Goal: Navigation & Orientation: Find specific page/section

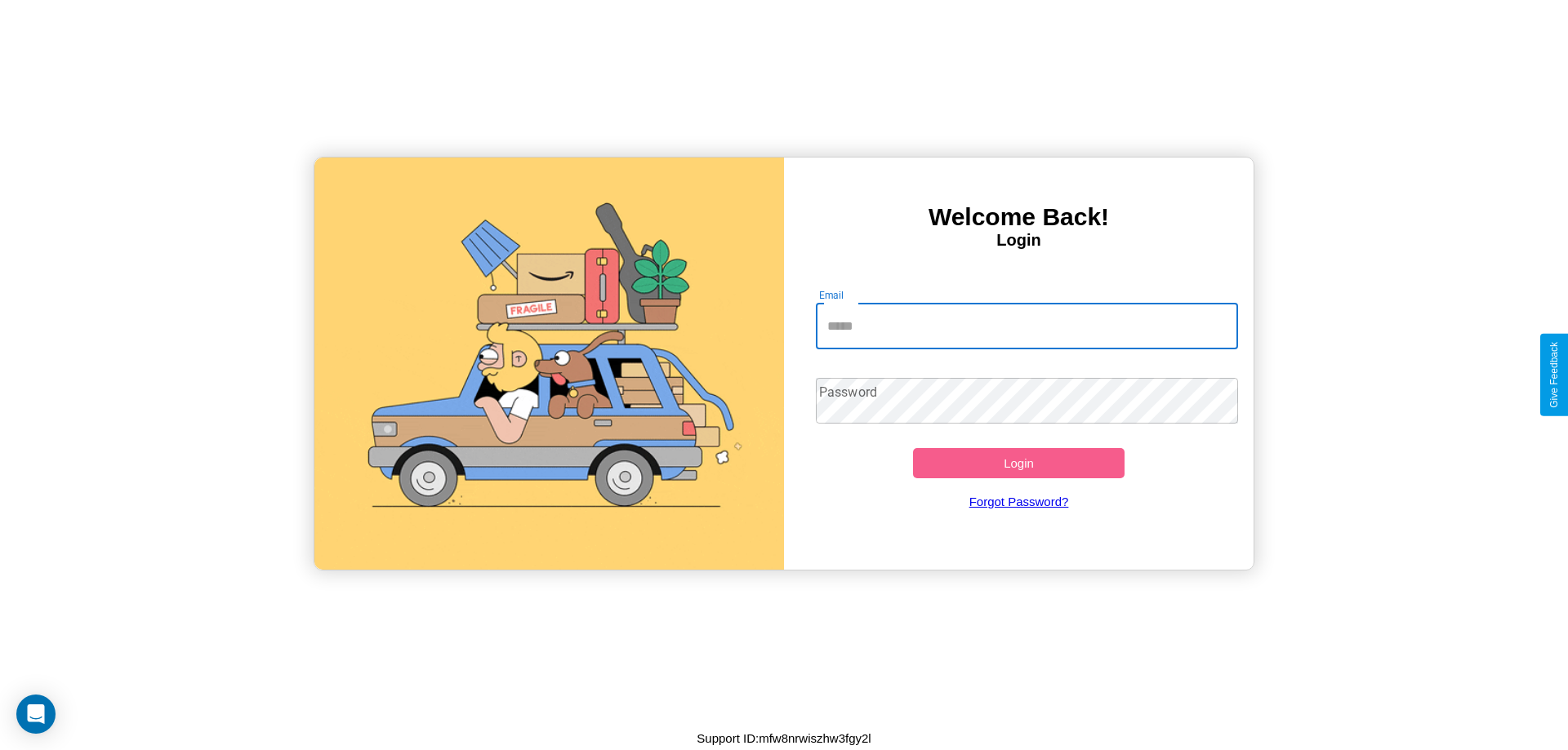
click at [1026, 326] on input "Email" at bounding box center [1027, 326] width 423 height 45
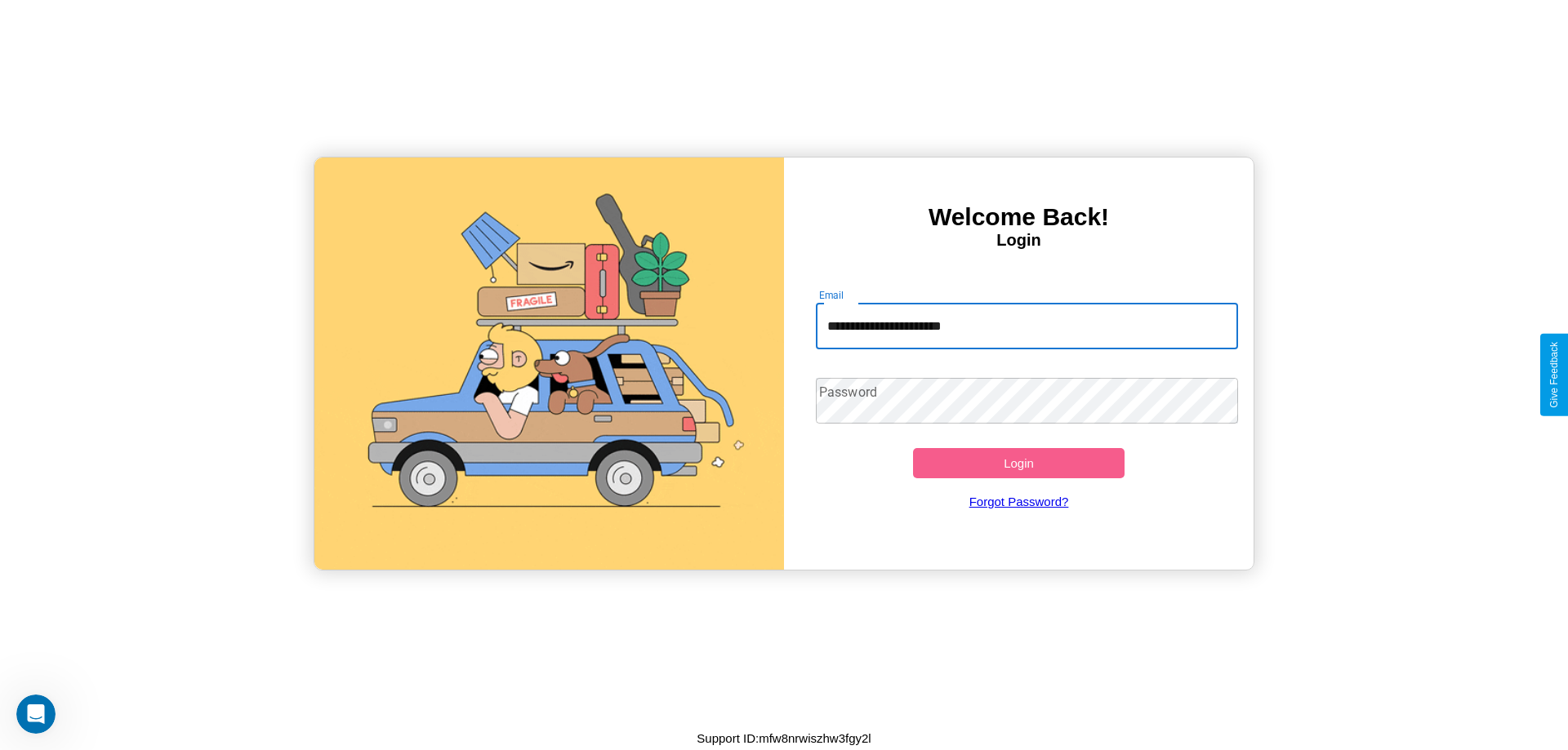
type input "**********"
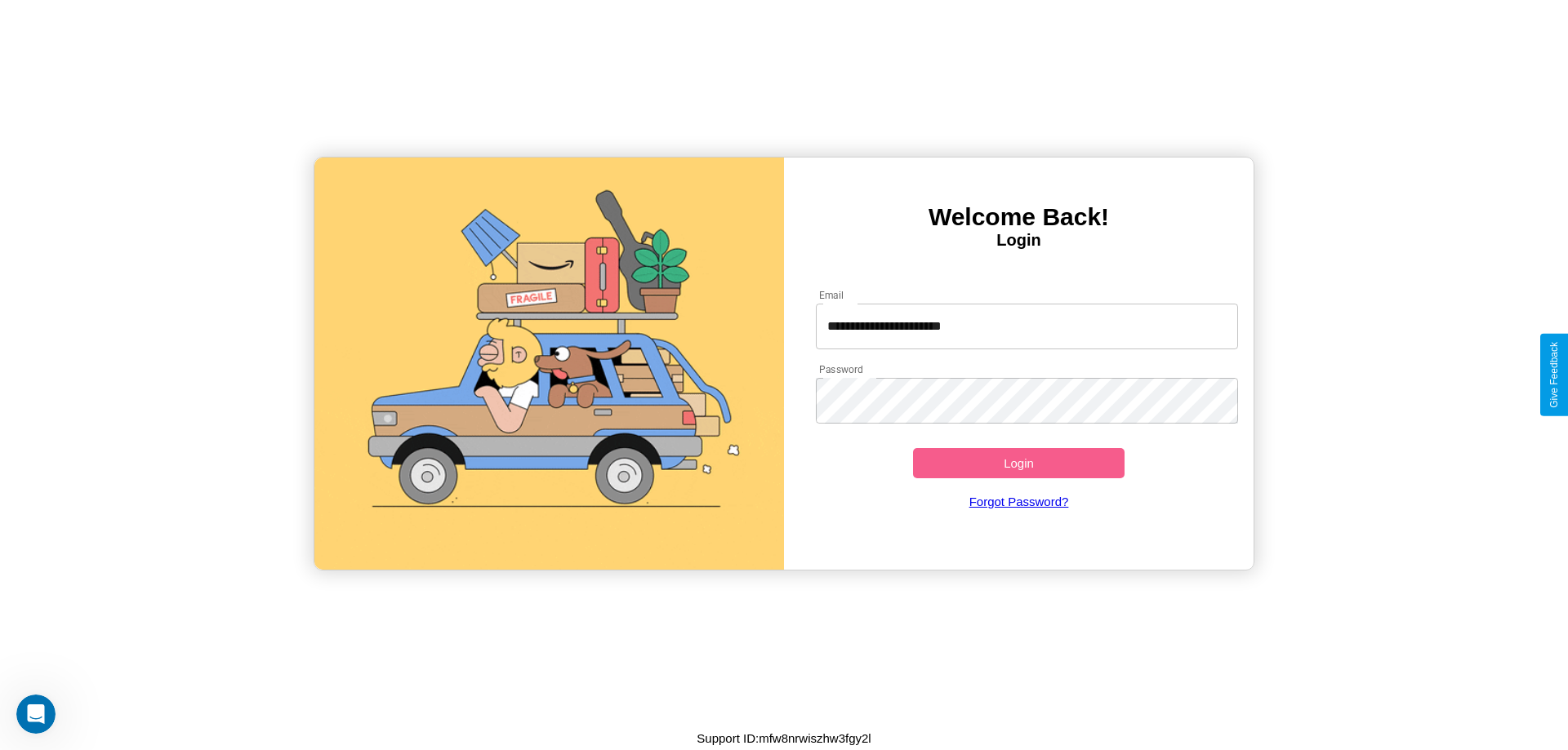
click at [1018, 463] on button "Login" at bounding box center [1019, 463] width 212 height 30
